Goal: Register for event/course

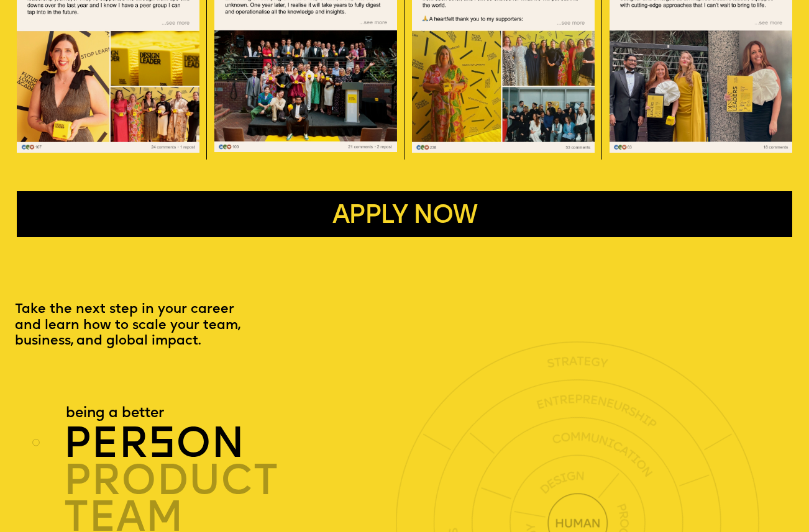
scroll to position [2187, 0]
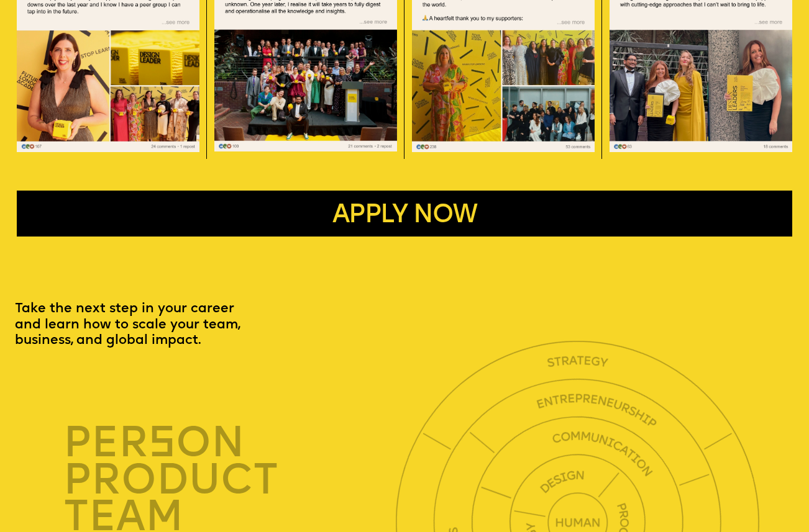
click at [516, 198] on button "Apply now" at bounding box center [404, 214] width 775 height 46
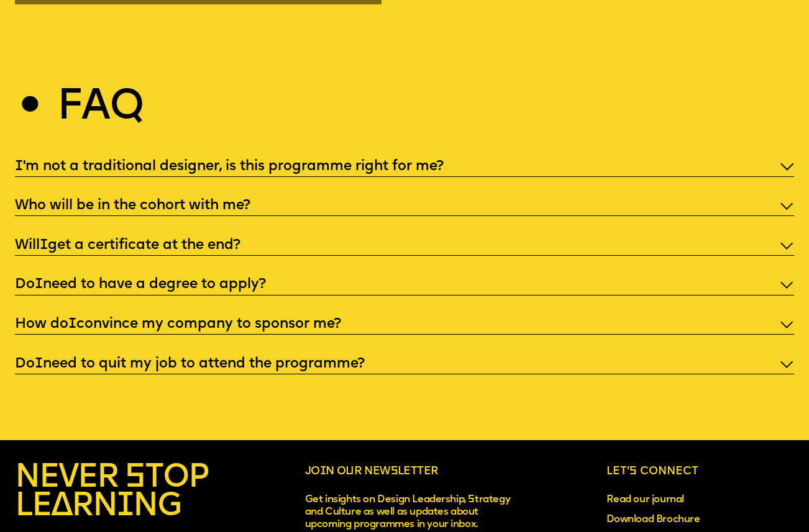
scroll to position [3798, 0]
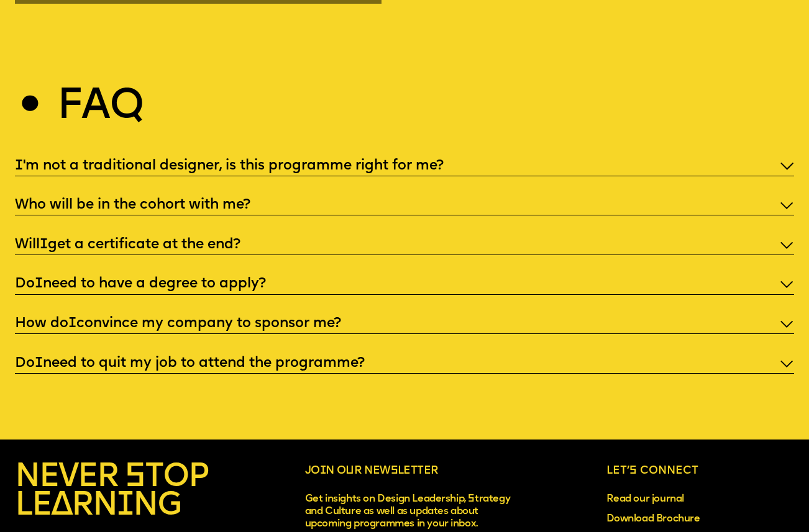
click at [733, 315] on p "How do I convince my company to sponsor me?" at bounding box center [404, 324] width 778 height 19
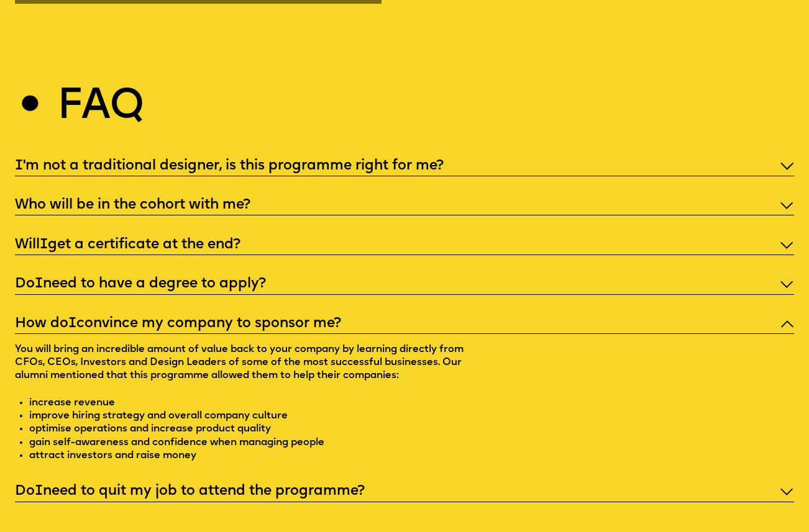
click at [124, 236] on p "Will I get a certificate at the end?" at bounding box center [404, 245] width 778 height 19
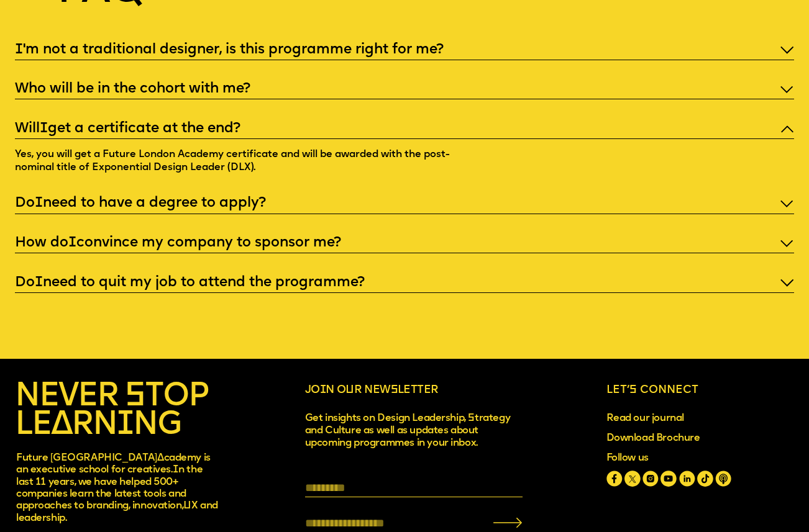
scroll to position [3916, 0]
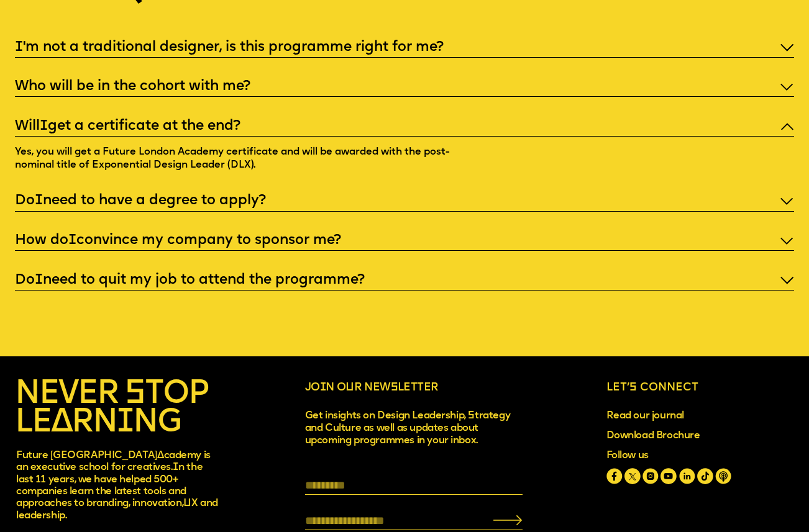
click at [376, 271] on p "Do I need to quit my job to attend the programme?" at bounding box center [404, 280] width 778 height 19
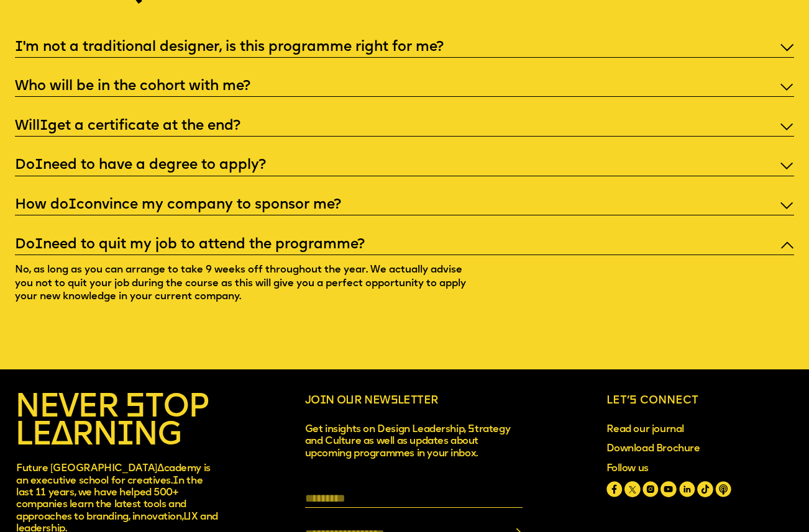
click at [265, 196] on p "How do I convince my company to sponsor me?" at bounding box center [404, 205] width 778 height 19
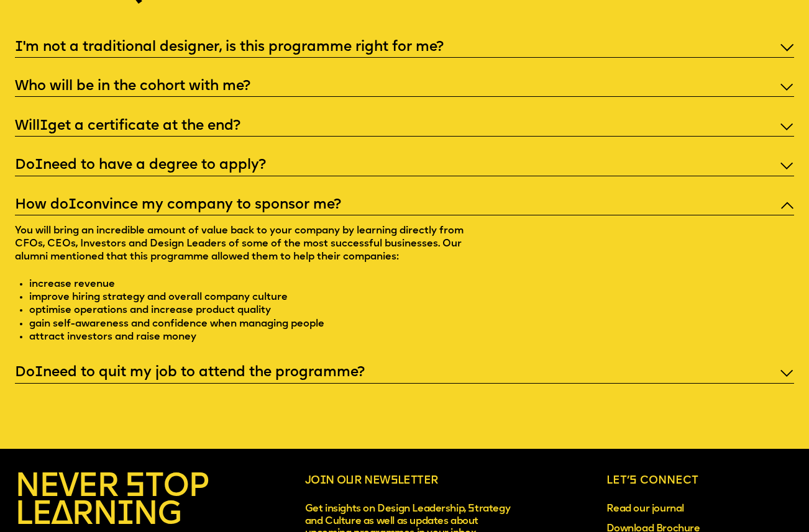
click at [217, 157] on p "Do I need to have a degree to apply?" at bounding box center [404, 166] width 778 height 19
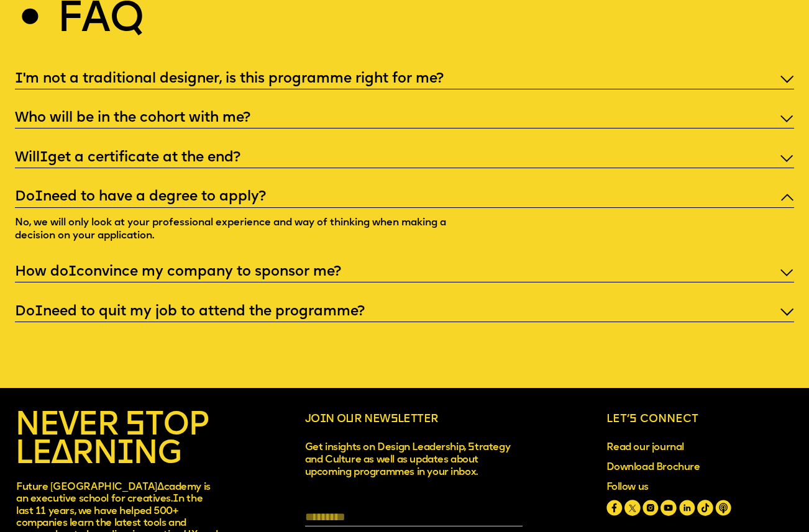
scroll to position [3882, 0]
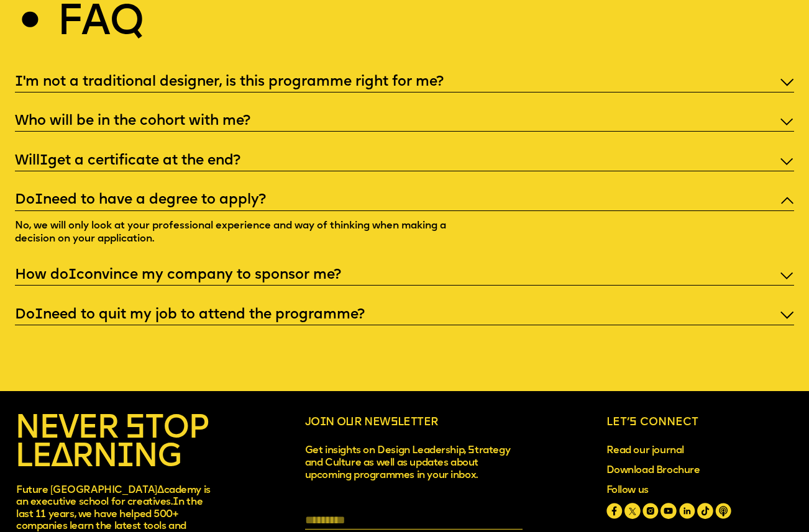
click at [212, 152] on p "Will I get a certificate at the end?" at bounding box center [404, 161] width 778 height 19
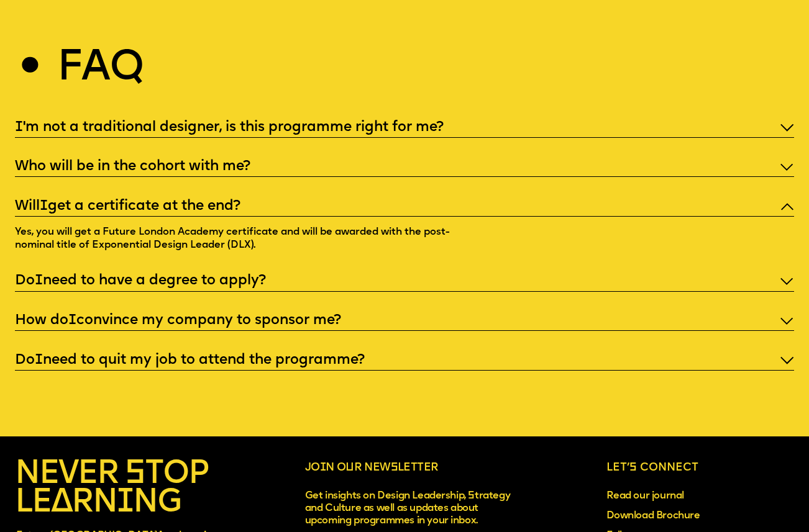
scroll to position [3818, 0]
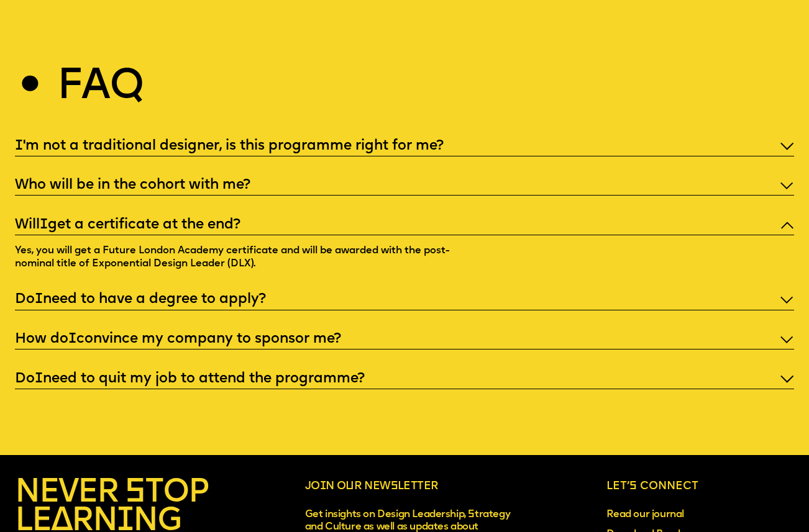
click at [209, 176] on p "Who will be in the cohort with me?" at bounding box center [404, 185] width 778 height 19
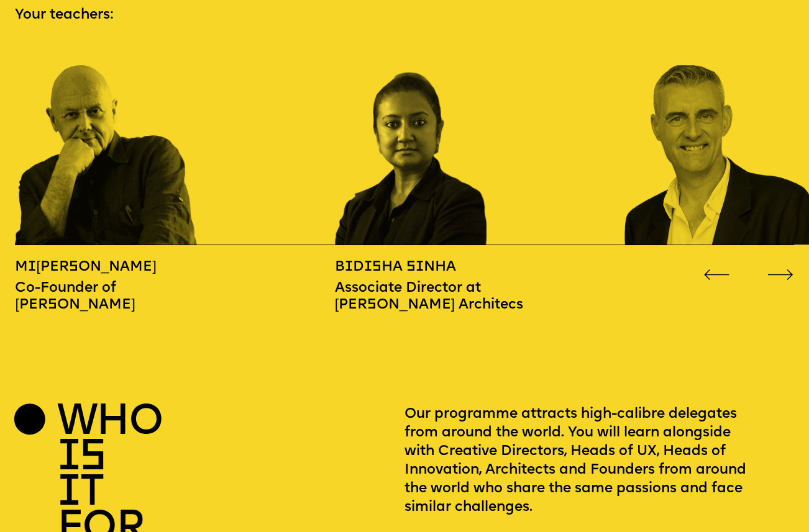
scroll to position [1193, 0]
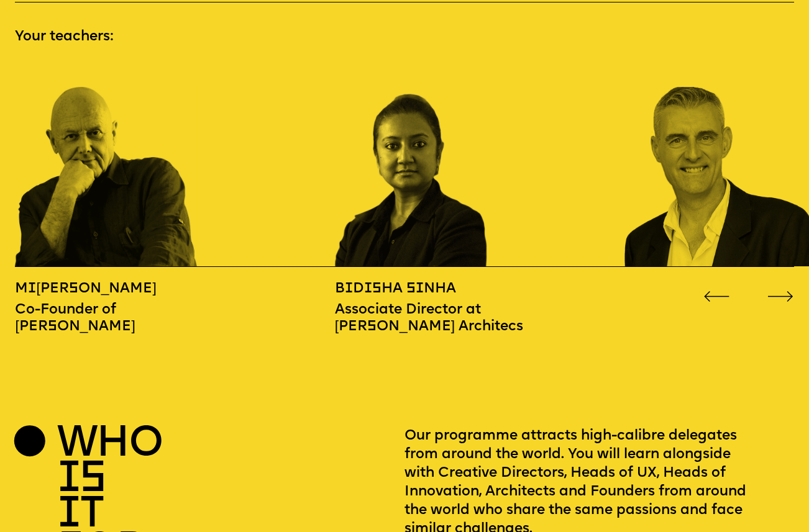
click at [786, 291] on icon "Go to next slide" at bounding box center [780, 296] width 26 height 11
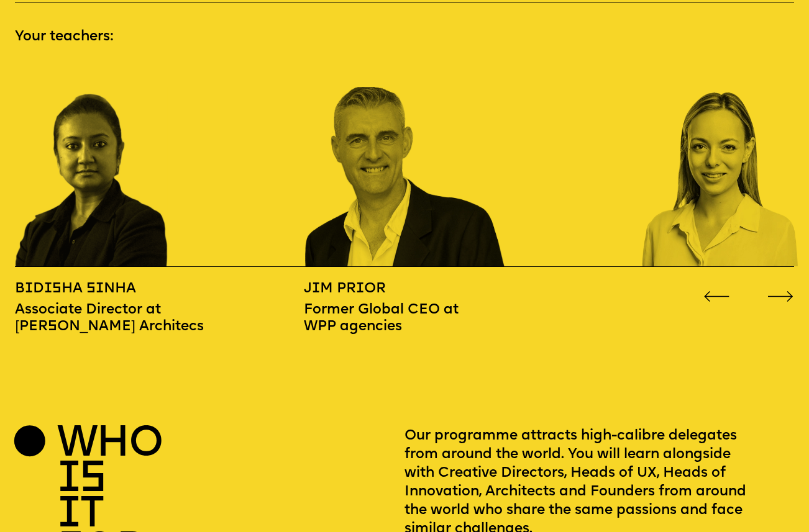
click at [786, 291] on icon "Go to next slide" at bounding box center [780, 296] width 26 height 11
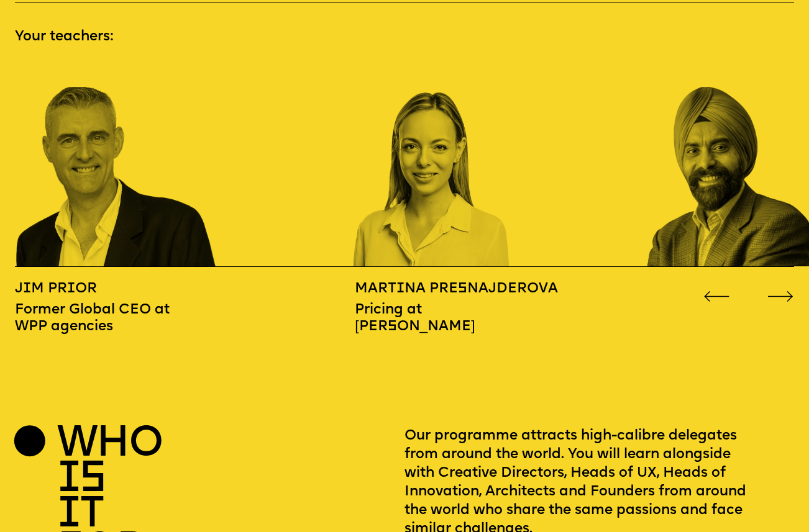
click at [786, 291] on icon "Go to next slide" at bounding box center [780, 296] width 26 height 11
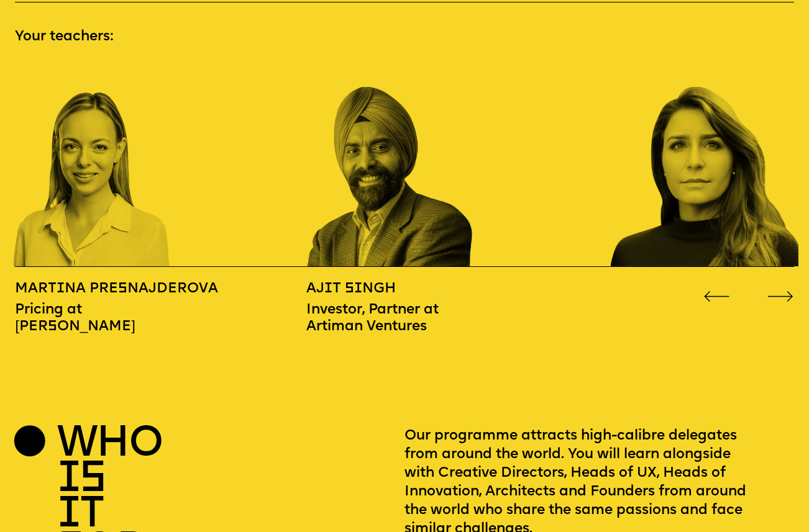
click at [786, 291] on icon "Go to next slide" at bounding box center [780, 296] width 26 height 11
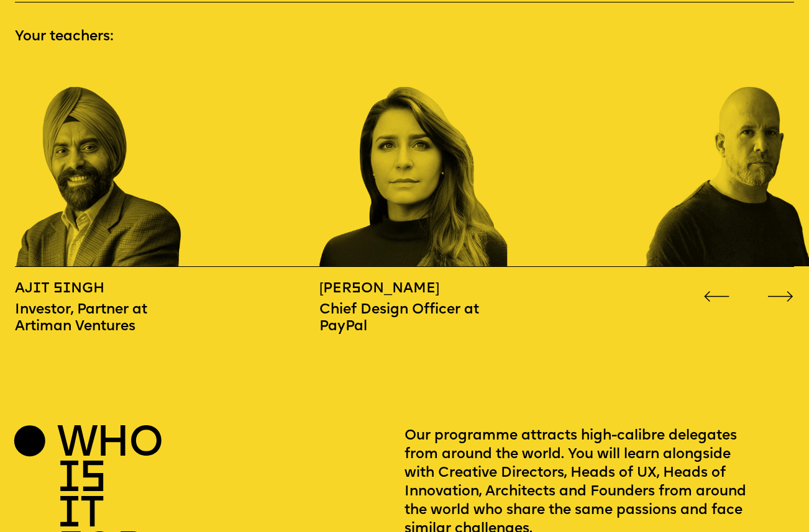
click at [785, 291] on icon "Go to next slide" at bounding box center [780, 296] width 24 height 10
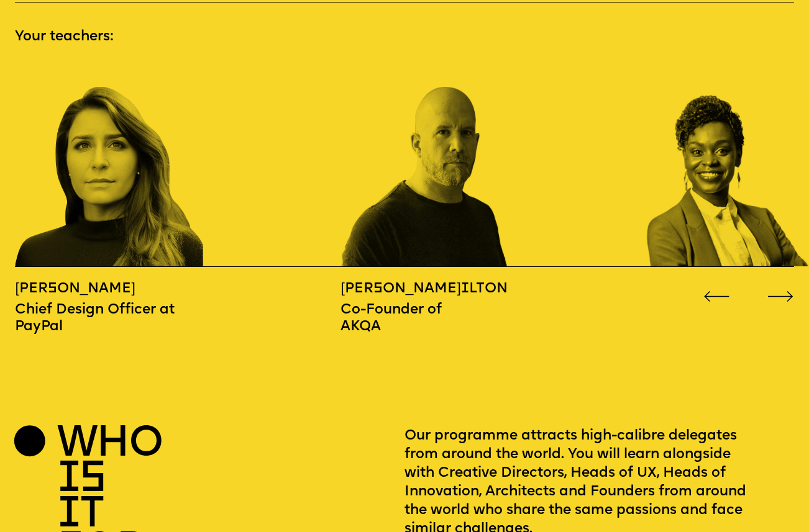
click at [785, 291] on icon "Go to next slide" at bounding box center [780, 296] width 24 height 10
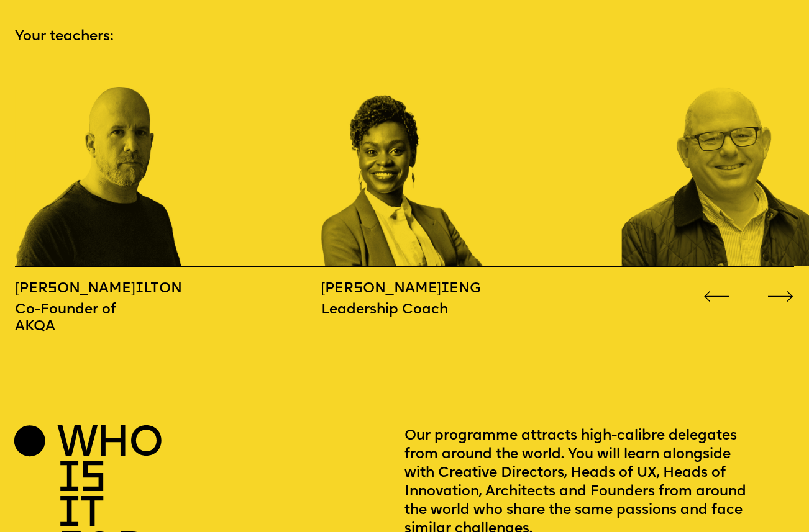
click at [785, 291] on icon "Go to next slide" at bounding box center [780, 296] width 24 height 10
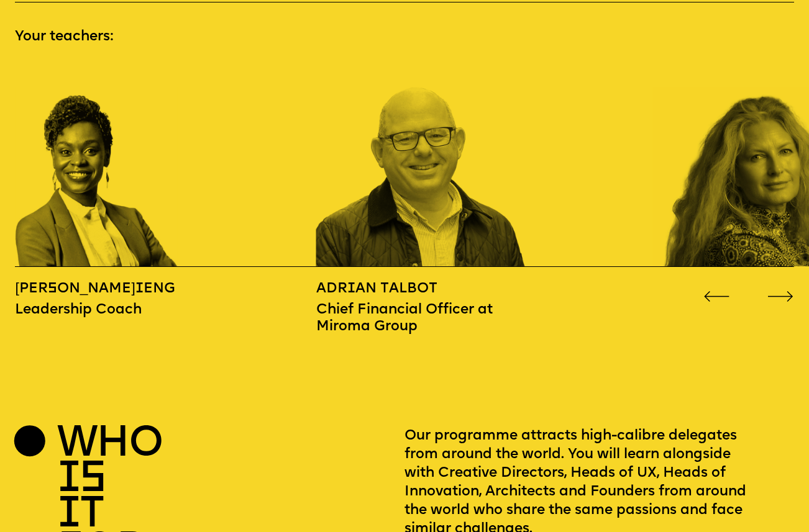
click at [785, 291] on icon "Go to next slide" at bounding box center [780, 296] width 24 height 10
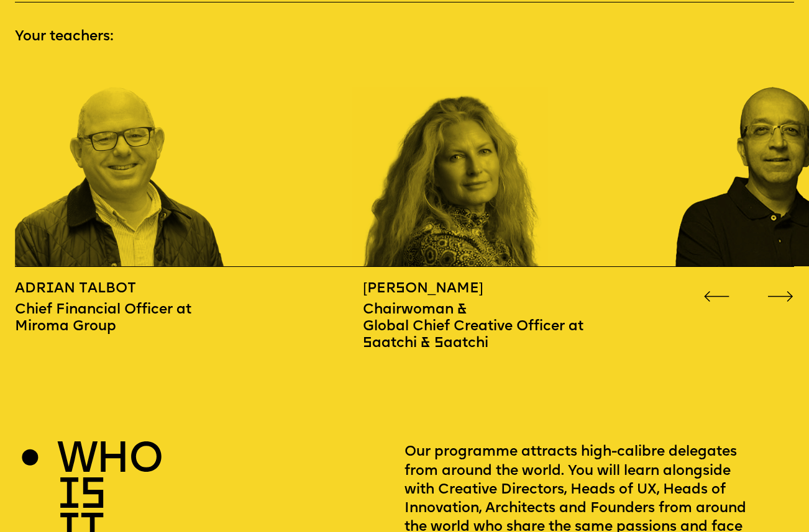
click at [785, 291] on icon "Go to next slide" at bounding box center [780, 296] width 24 height 10
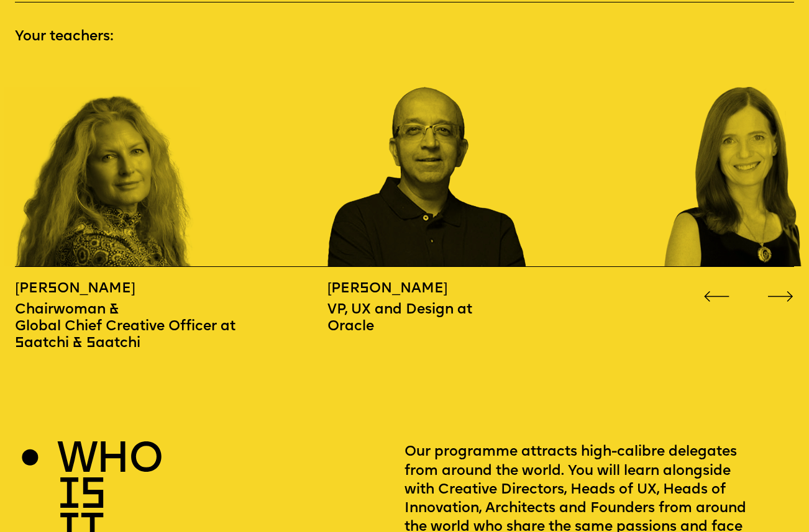
click at [785, 291] on icon "Go to next slide" at bounding box center [780, 296] width 24 height 10
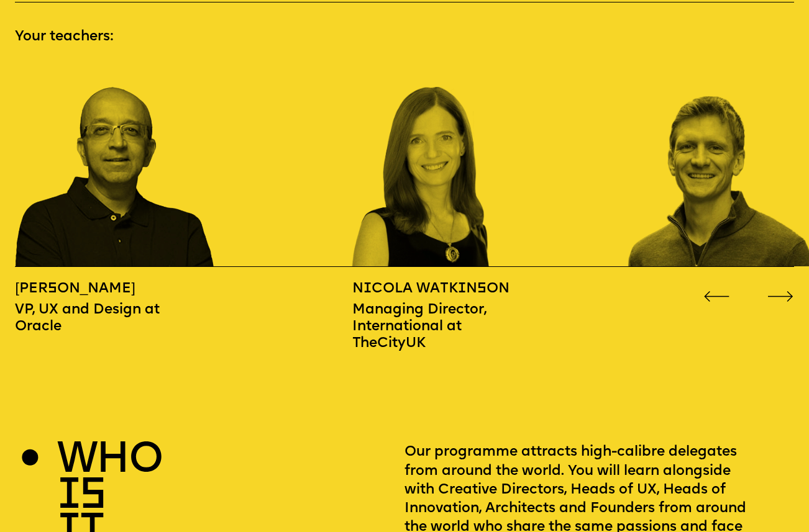
click at [785, 291] on icon "Go to next slide" at bounding box center [780, 296] width 24 height 10
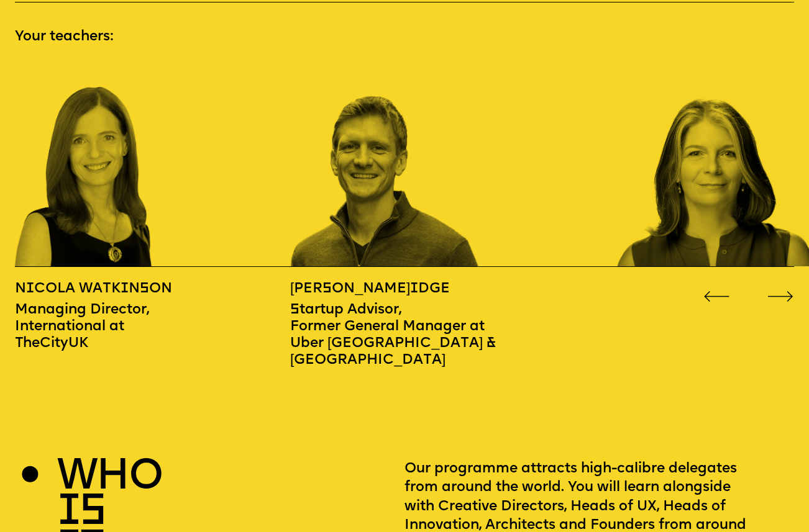
click at [785, 291] on icon "Go to next slide" at bounding box center [780, 296] width 24 height 10
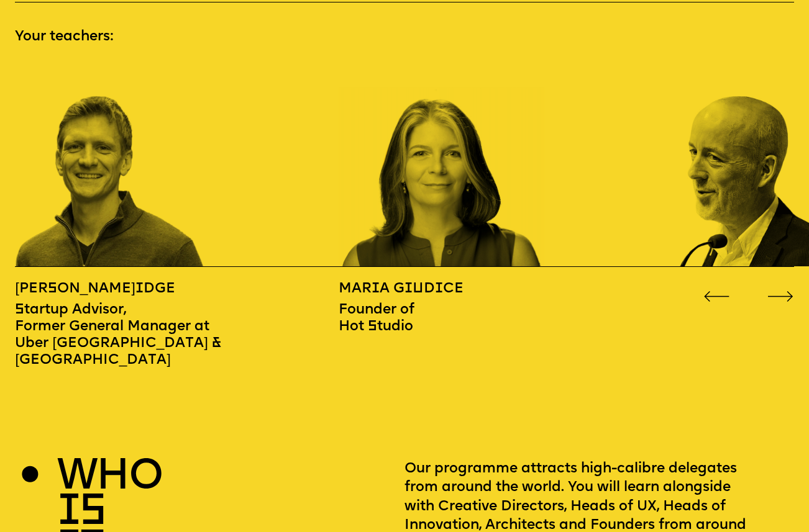
click at [785, 291] on icon "Go to next slide" at bounding box center [780, 296] width 24 height 10
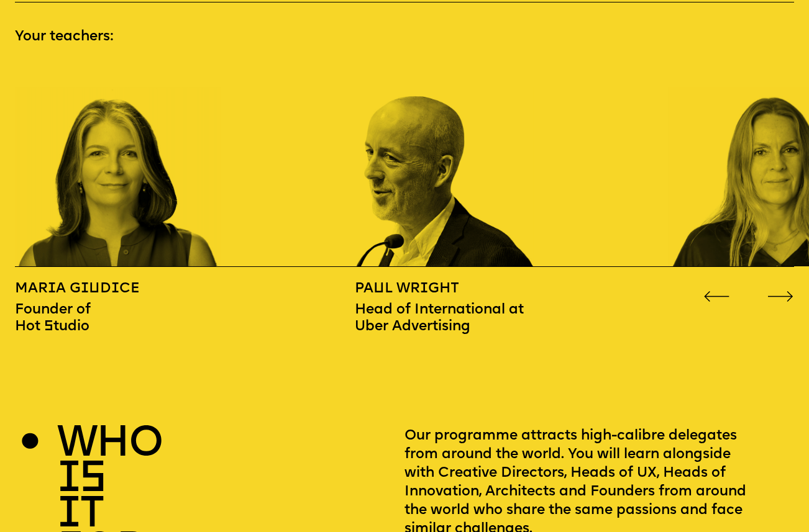
click at [785, 291] on icon "Go to next slide" at bounding box center [780, 296] width 24 height 10
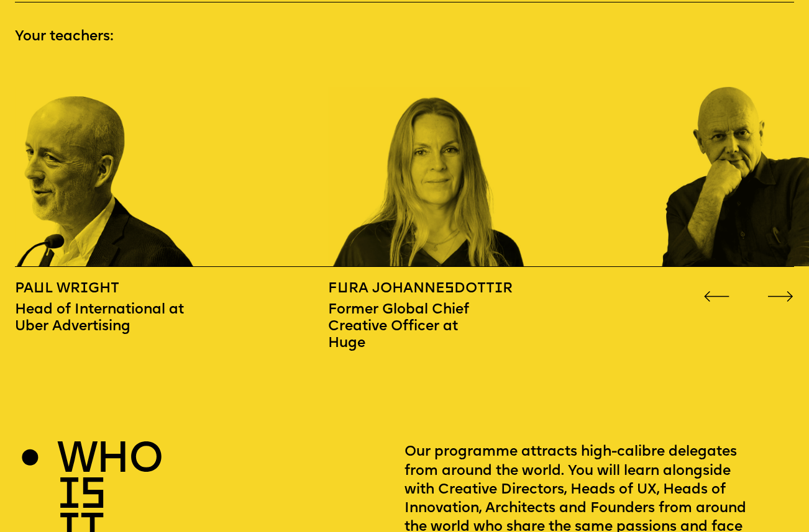
click at [785, 291] on icon "Go to next slide" at bounding box center [780, 296] width 24 height 10
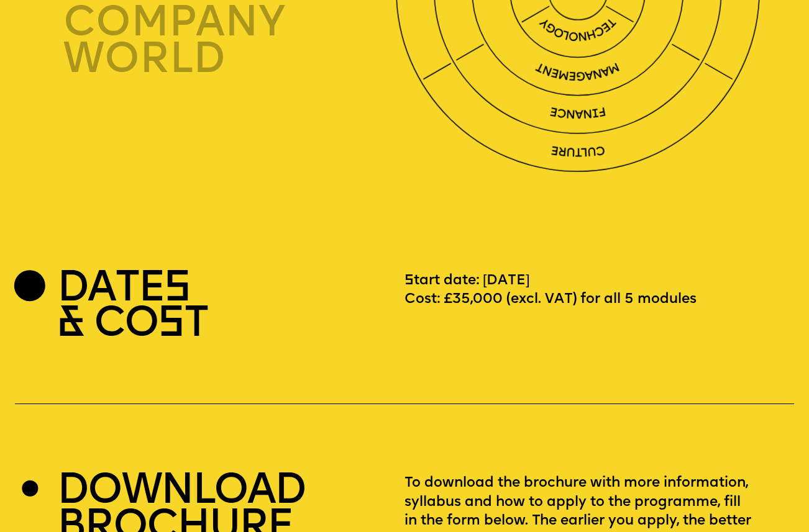
scroll to position [2739, 0]
